Goal: Check status

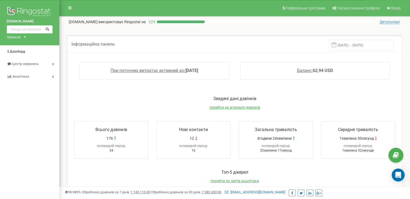
click at [369, 44] on input "[DATE] - [DATE]" at bounding box center [361, 45] width 65 height 11
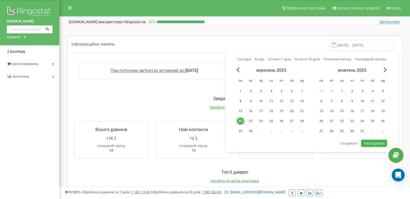
click at [243, 119] on div "22" at bounding box center [240, 121] width 7 height 7
click at [370, 142] on span "Застосувати" at bounding box center [374, 143] width 20 height 5
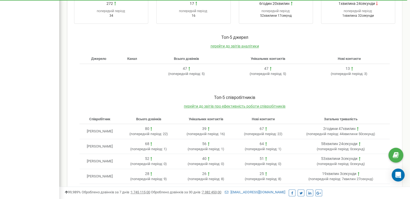
scroll to position [156, 0]
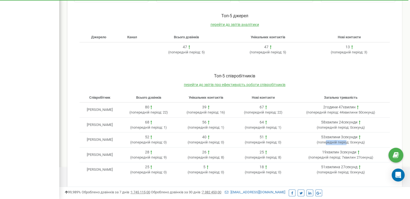
drag, startPoint x: 328, startPoint y: 140, endPoint x: 347, endPoint y: 140, distance: 18.9
click at [347, 140] on span "попередній період:" at bounding box center [334, 142] width 32 height 4
drag, startPoint x: 325, startPoint y: 120, endPoint x: 300, endPoint y: 120, distance: 25.3
click at [300, 120] on div "58хвилин 24секунди" at bounding box center [341, 122] width 94 height 5
drag, startPoint x: 346, startPoint y: 136, endPoint x: 376, endPoint y: 136, distance: 30.2
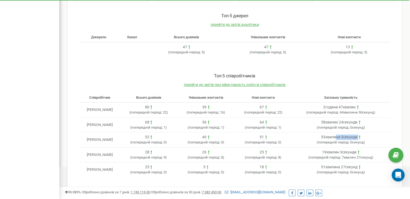
click at [375, 136] on div "53хвилини 3секунди" at bounding box center [341, 137] width 94 height 5
drag, startPoint x: 332, startPoint y: 136, endPoint x: 355, endPoint y: 137, distance: 23.2
click at [355, 137] on div "53хвилини 3секунди" at bounding box center [339, 137] width 36 height 5
drag, startPoint x: 357, startPoint y: 137, endPoint x: 351, endPoint y: 137, distance: 6.2
click at [354, 137] on div "53хвилини 3секунди" at bounding box center [341, 137] width 94 height 5
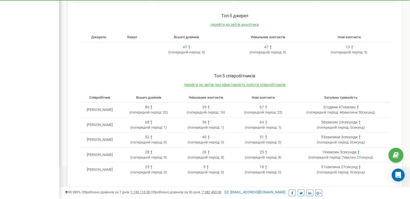
click at [344, 137] on div "53хвилини 3секунди" at bounding box center [339, 137] width 36 height 5
drag, startPoint x: 342, startPoint y: 137, endPoint x: 330, endPoint y: 136, distance: 12.1
click at [334, 136] on div "53хвилини 3секунди" at bounding box center [339, 137] width 36 height 5
drag, startPoint x: 330, startPoint y: 136, endPoint x: 324, endPoint y: 136, distance: 5.7
click at [329, 136] on div "53хвилини 3секунди" at bounding box center [339, 137] width 36 height 5
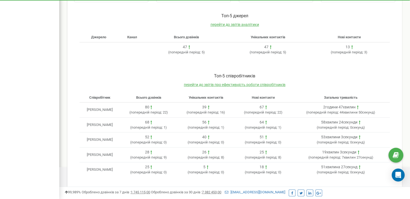
click at [321, 136] on div "53хвилини 3секунди" at bounding box center [339, 137] width 36 height 5
click at [318, 136] on div "53хвилини 3секунди" at bounding box center [341, 137] width 94 height 5
click at [319, 150] on div "19хвилин 3секунди" at bounding box center [341, 152] width 94 height 5
click at [323, 150] on div "19хвилин 3секунди" at bounding box center [339, 152] width 34 height 5
